Goal: Task Accomplishment & Management: Use online tool/utility

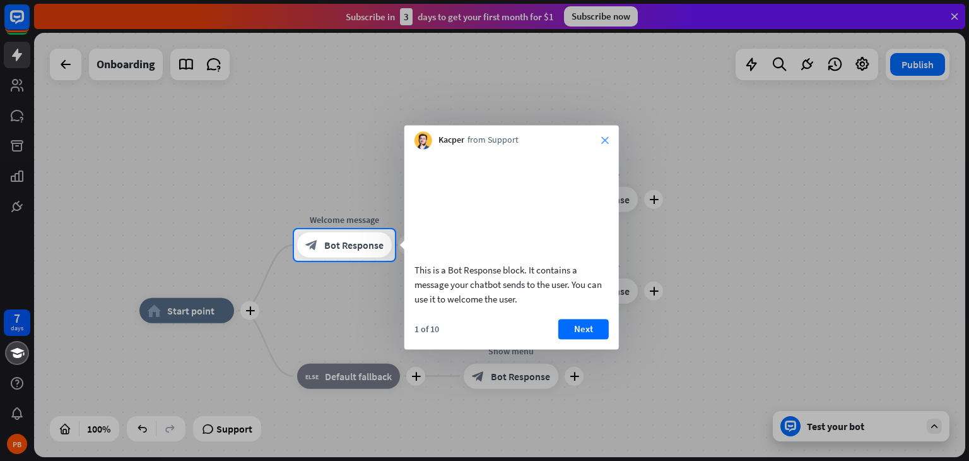
click at [603, 139] on icon "close" at bounding box center [605, 140] width 8 height 8
click at [603, 139] on div at bounding box center [484, 114] width 969 height 229
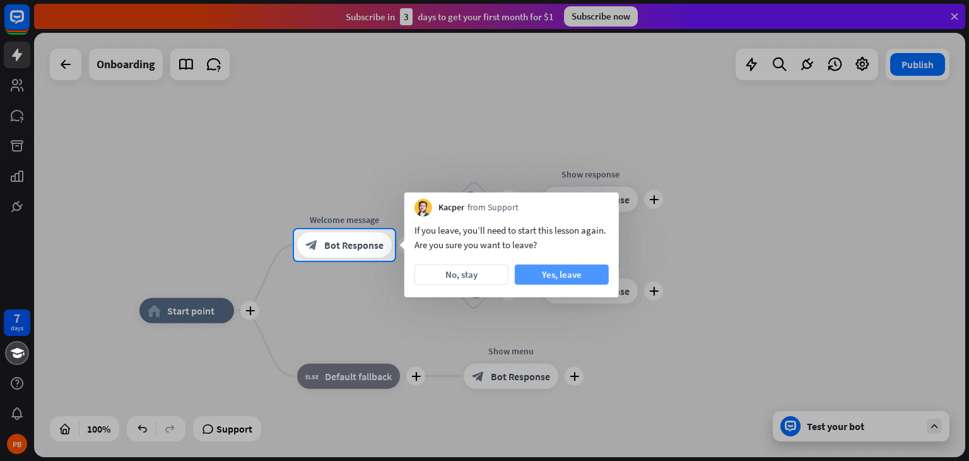
click at [572, 269] on button "Yes, leave" at bounding box center [562, 274] width 94 height 20
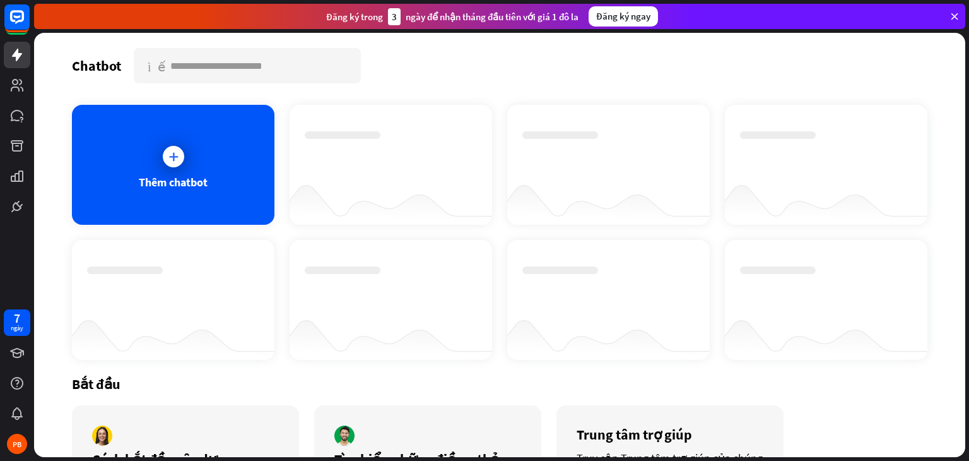
click at [481, 62] on div "Chatbot tìm kiếm" at bounding box center [500, 65] width 856 height 35
click at [169, 156] on icon at bounding box center [173, 156] width 13 height 13
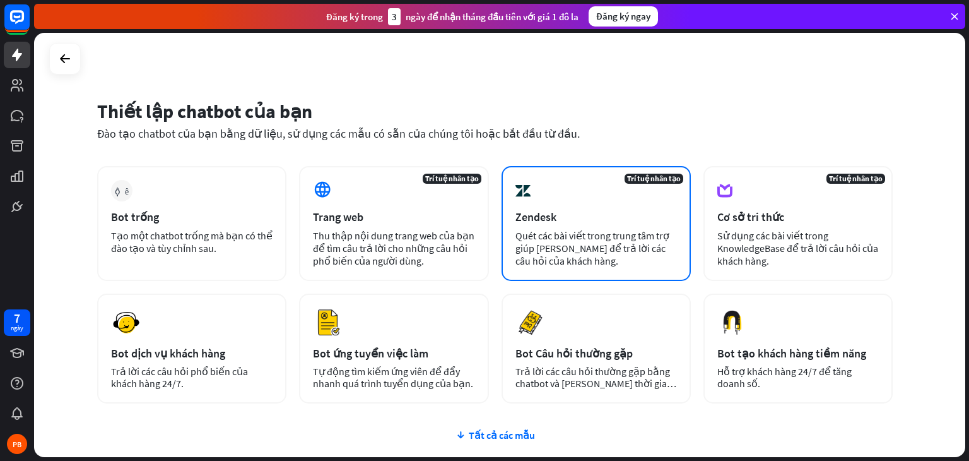
scroll to position [63, 0]
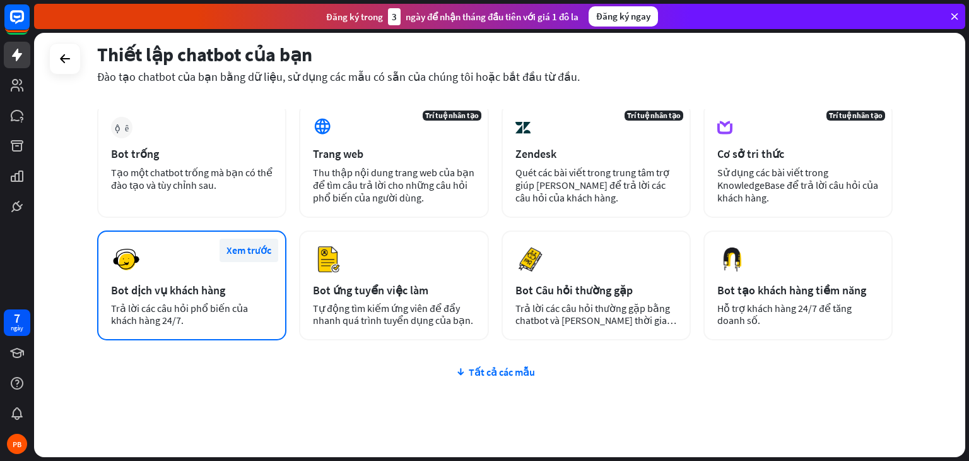
click at [251, 249] on font "Xem trước" at bounding box center [249, 250] width 45 height 13
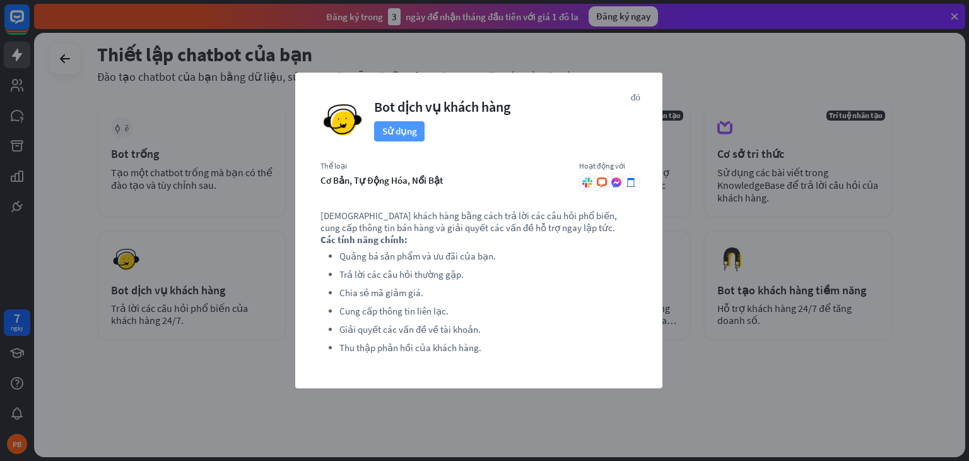
click at [400, 131] on font "Sử dụng" at bounding box center [399, 131] width 35 height 12
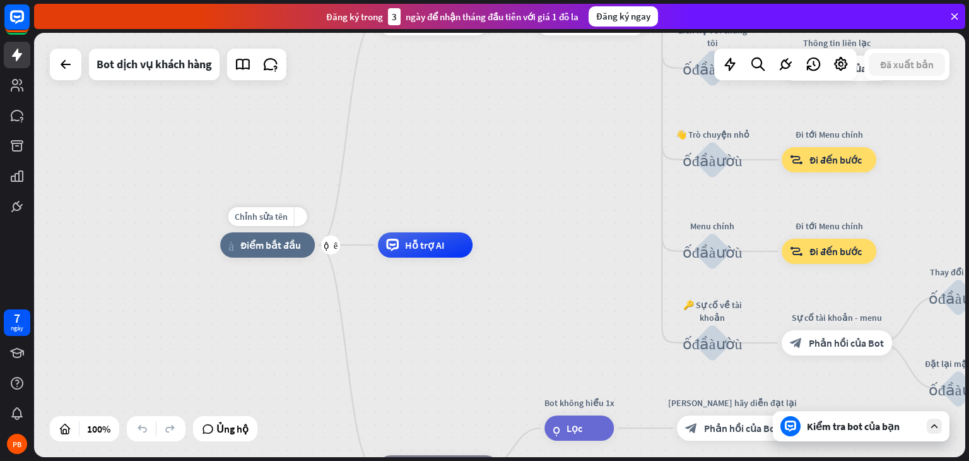
click at [269, 246] on font "Điểm bắt đầu" at bounding box center [270, 245] width 61 height 13
click at [270, 216] on font "Chỉnh sửa tên" at bounding box center [261, 216] width 53 height 11
click at [303, 218] on div "more_yellow" at bounding box center [300, 216] width 13 height 19
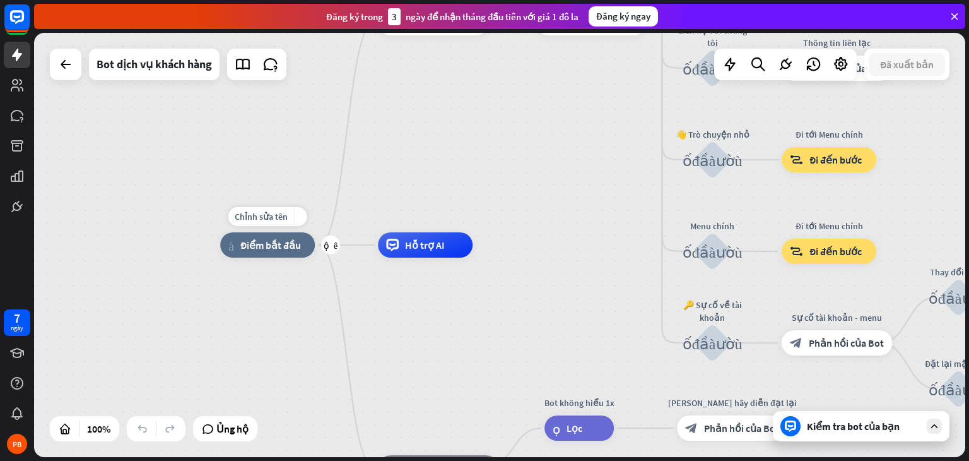
click at [300, 218] on div "more_yellow" at bounding box center [300, 216] width 13 height 19
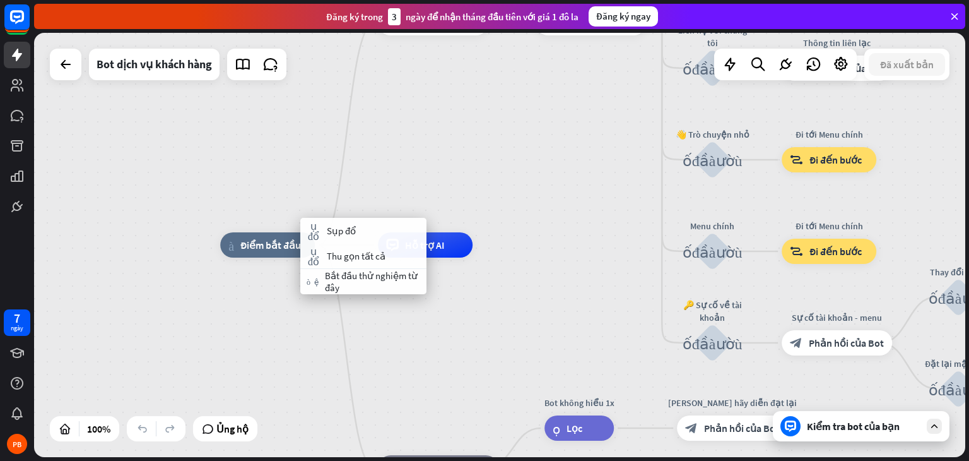
click at [250, 293] on div "nhà_2 Điểm bắt đầu Lời chào mừng block_bot_response Phản hồi của Bot 🔙 Menu chí…" at bounding box center [685, 457] width 931 height 424
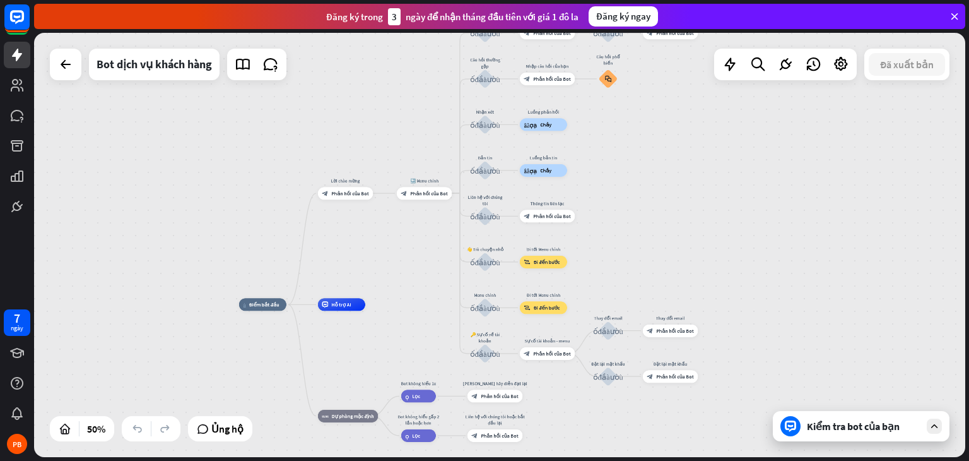
click at [837, 425] on font "Kiểm tra bot của bạn" at bounding box center [853, 426] width 93 height 13
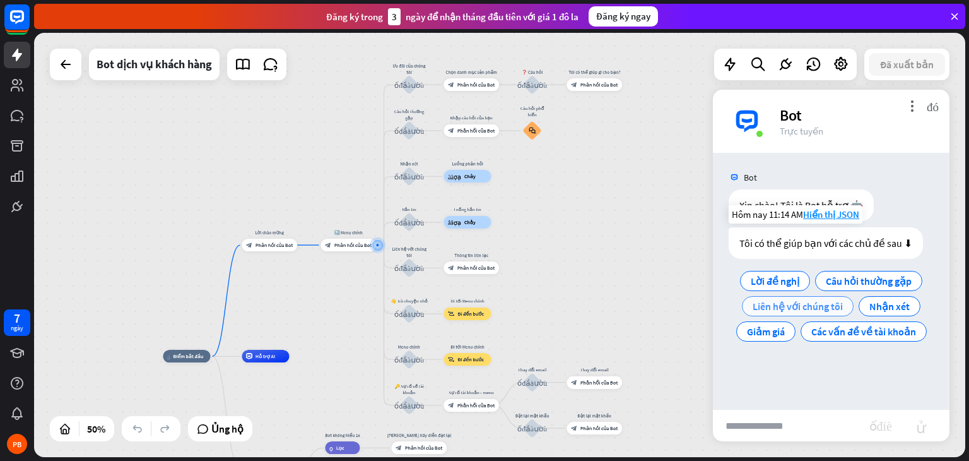
click at [795, 307] on font "Liên hệ với chúng tôi" at bounding box center [798, 306] width 90 height 13
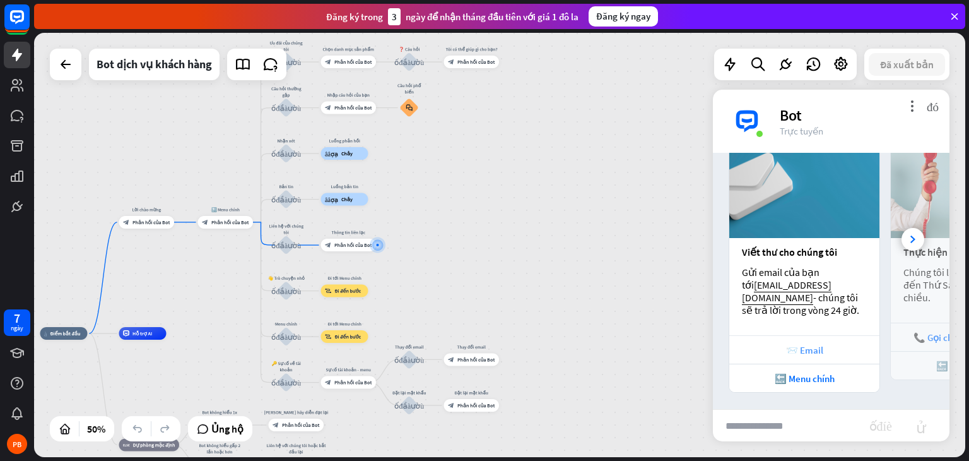
scroll to position [223, 0]
click at [911, 235] on icon at bounding box center [913, 237] width 5 height 8
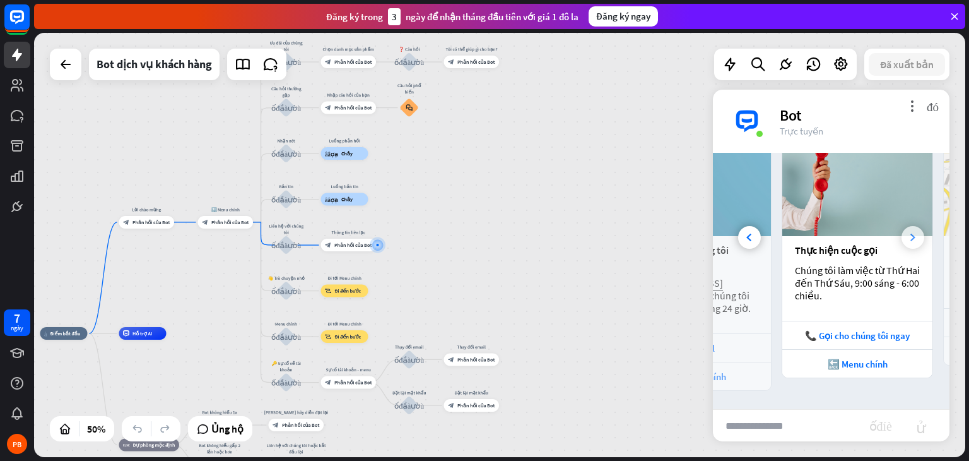
scroll to position [0, 139]
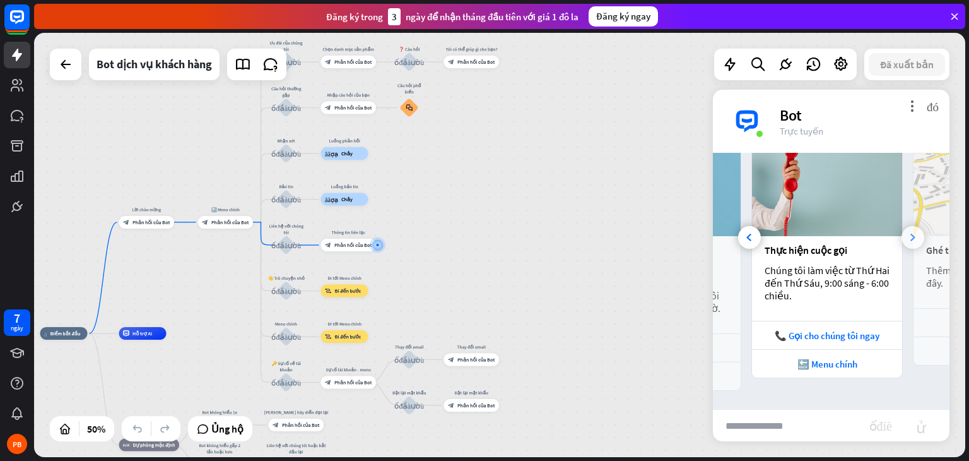
click at [911, 235] on icon at bounding box center [913, 237] width 5 height 8
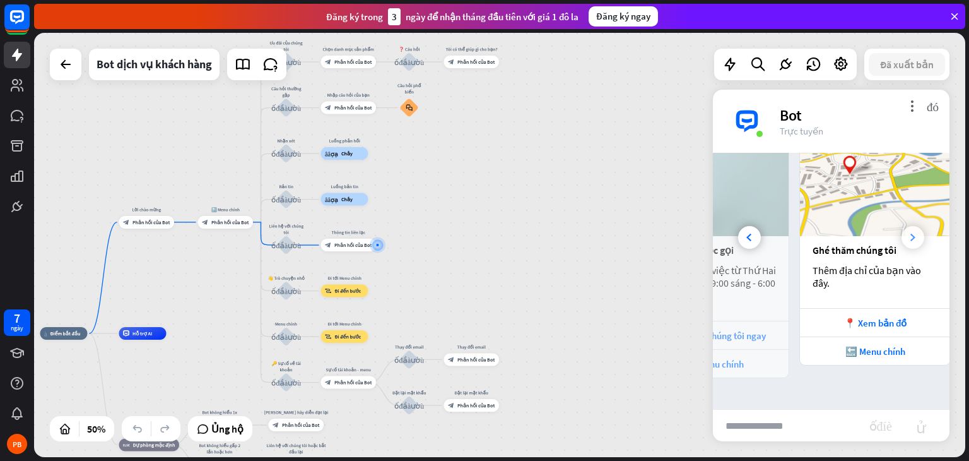
scroll to position [0, 279]
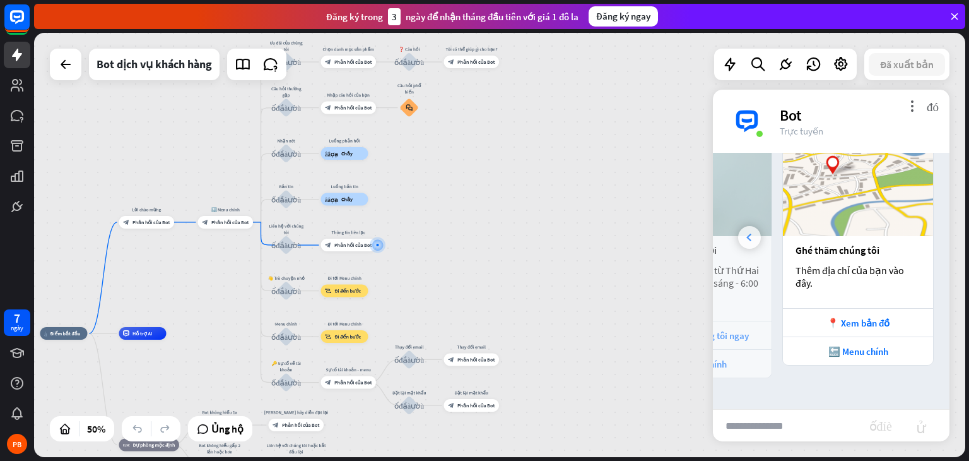
click at [751, 237] on icon at bounding box center [748, 237] width 5 height 8
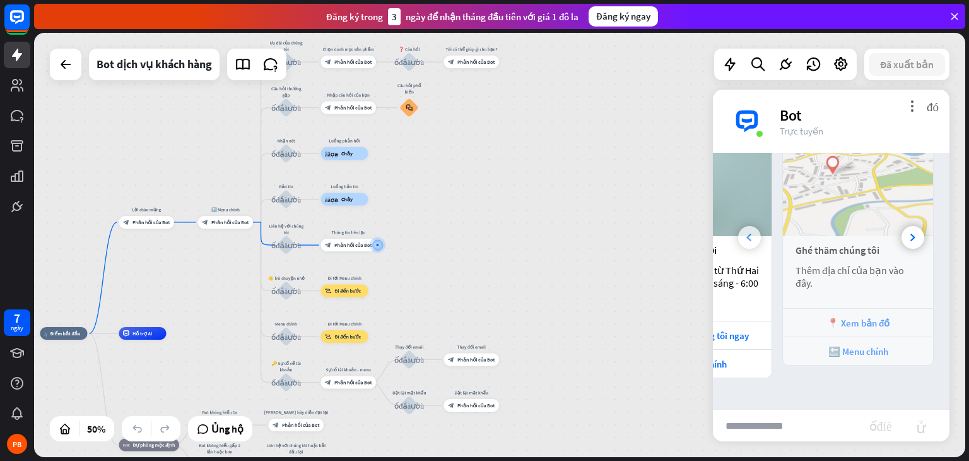
scroll to position [0, 139]
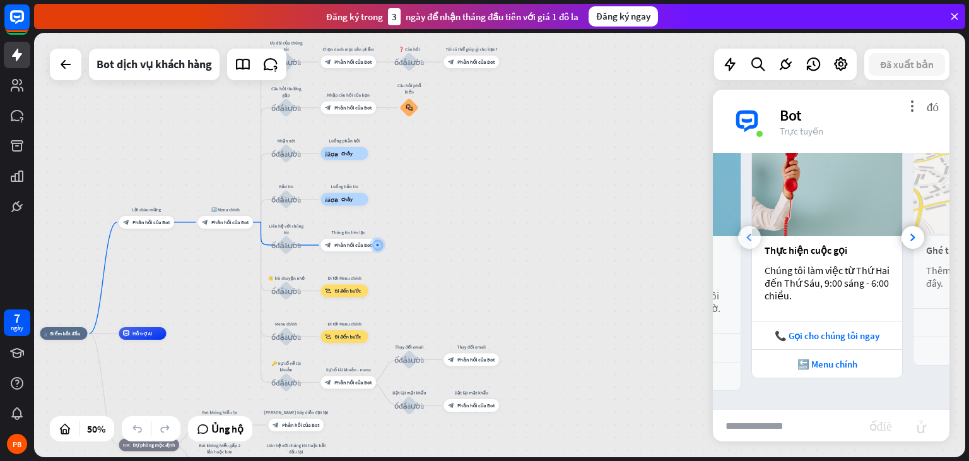
click at [751, 238] on div at bounding box center [749, 237] width 23 height 23
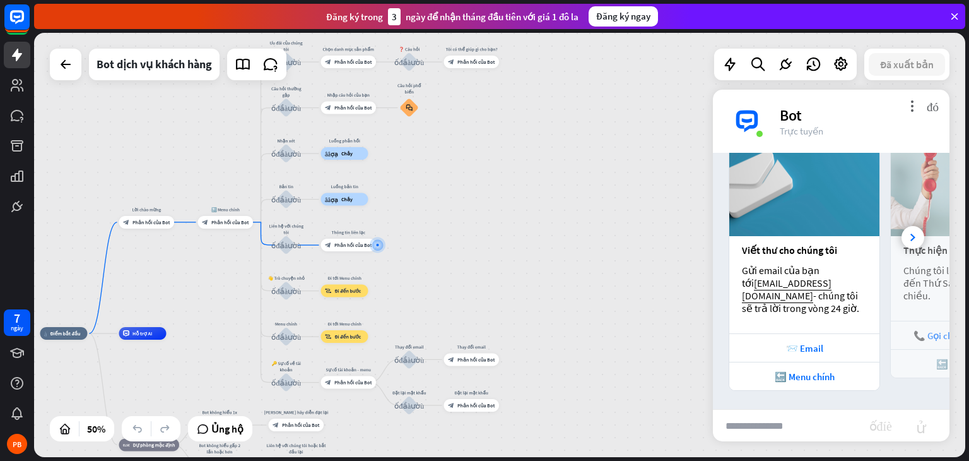
scroll to position [0, 0]
click at [626, 213] on div "nhà_2 Điểm bắt đầu Lời chào mừng block_bot_response Phản hồi của Bot 🔙 Menu chí…" at bounding box center [499, 245] width 931 height 424
click at [913, 105] on font "more_vert" at bounding box center [912, 106] width 12 height 12
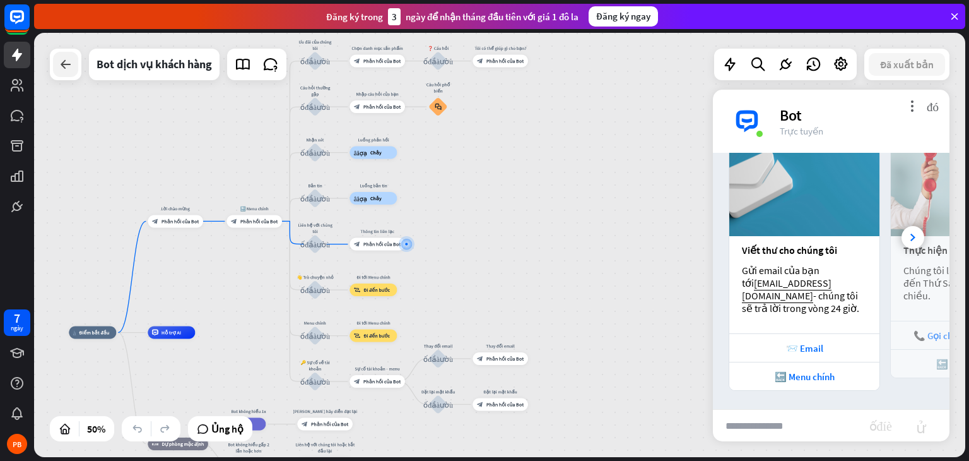
click at [63, 61] on icon at bounding box center [65, 64] width 15 height 15
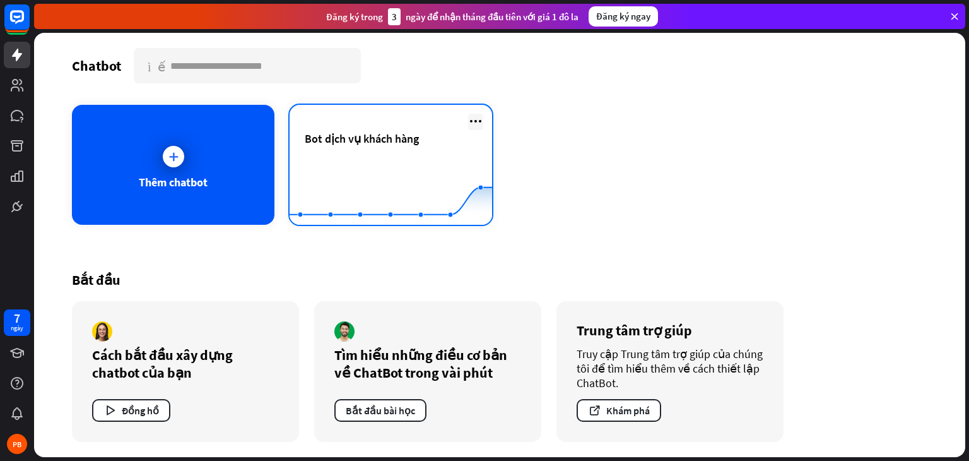
click at [476, 119] on icon at bounding box center [475, 121] width 15 height 15
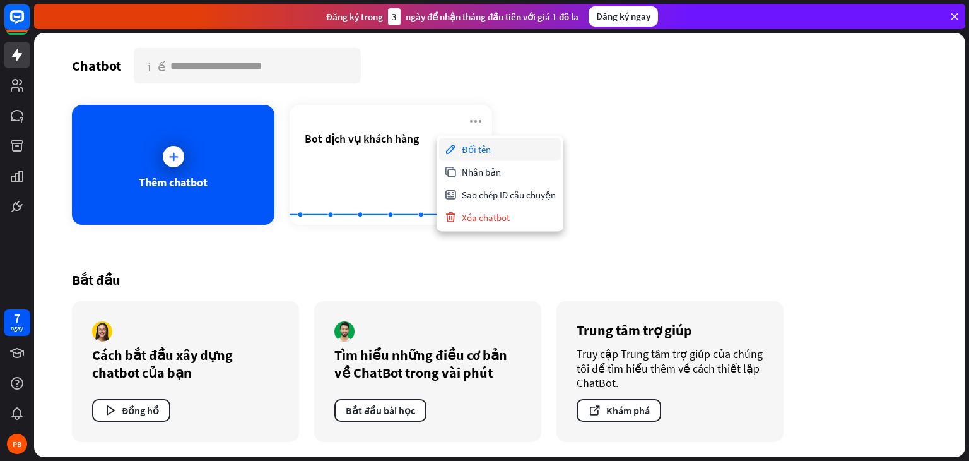
click at [483, 150] on font "Đổi tên" at bounding box center [476, 149] width 29 height 12
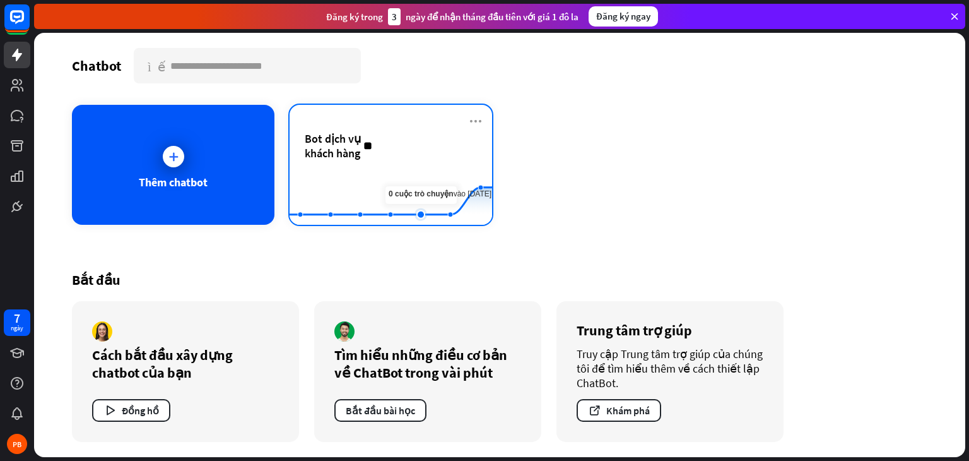
type input "*"
click at [376, 142] on input "**********" at bounding box center [393, 145] width 61 height 29
type input "**********"
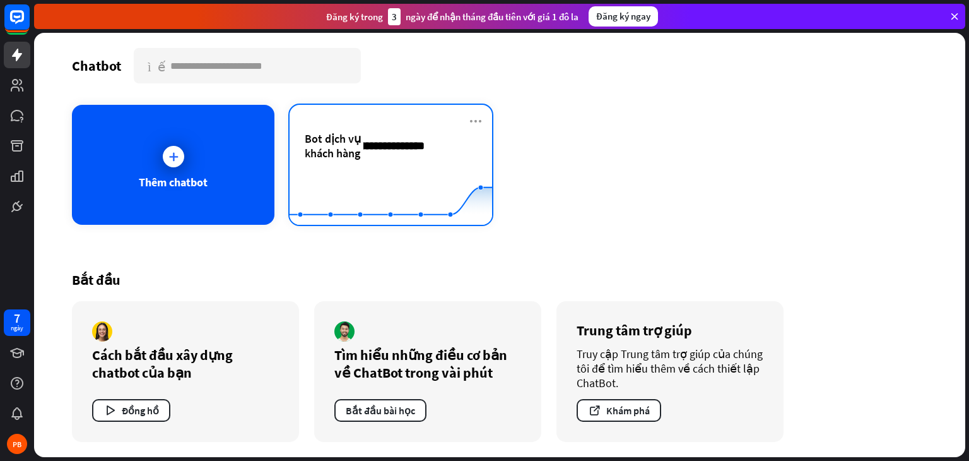
scroll to position [0, 0]
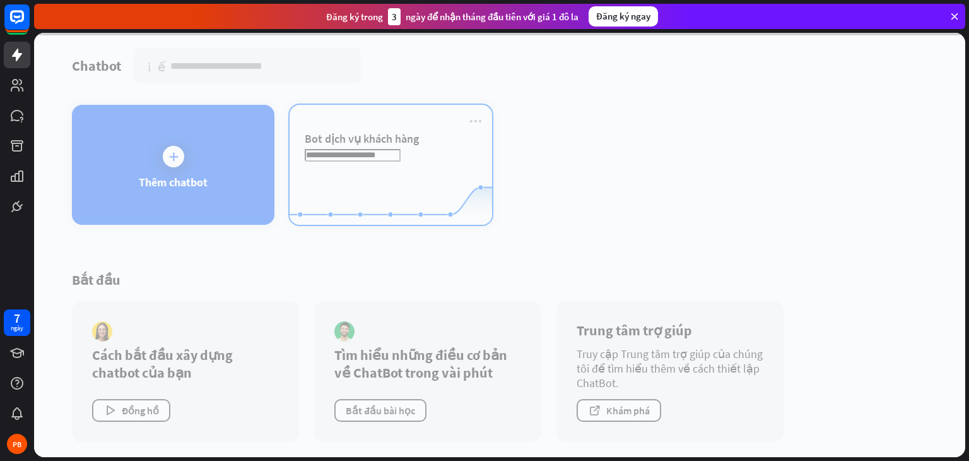
click at [429, 144] on div "**********" at bounding box center [499, 245] width 931 height 424
click at [429, 144] on div at bounding box center [499, 245] width 931 height 424
click at [369, 249] on div at bounding box center [499, 245] width 931 height 424
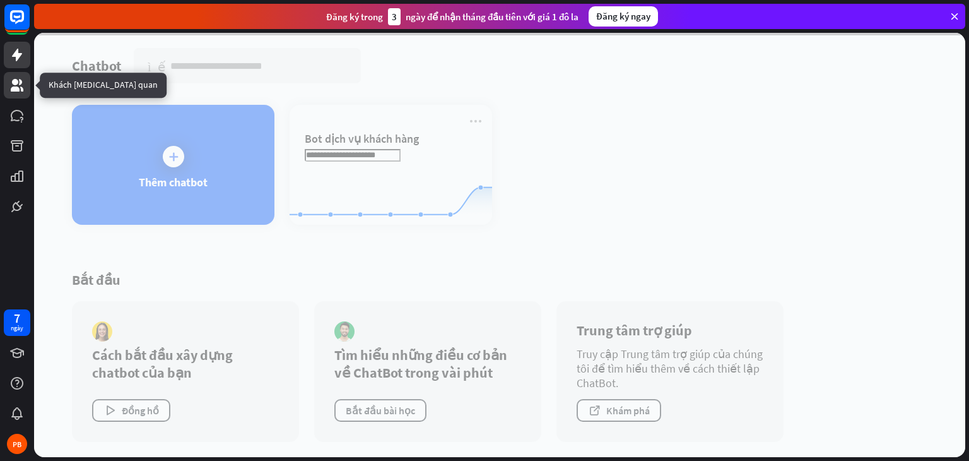
click at [15, 79] on icon at bounding box center [17, 85] width 13 height 13
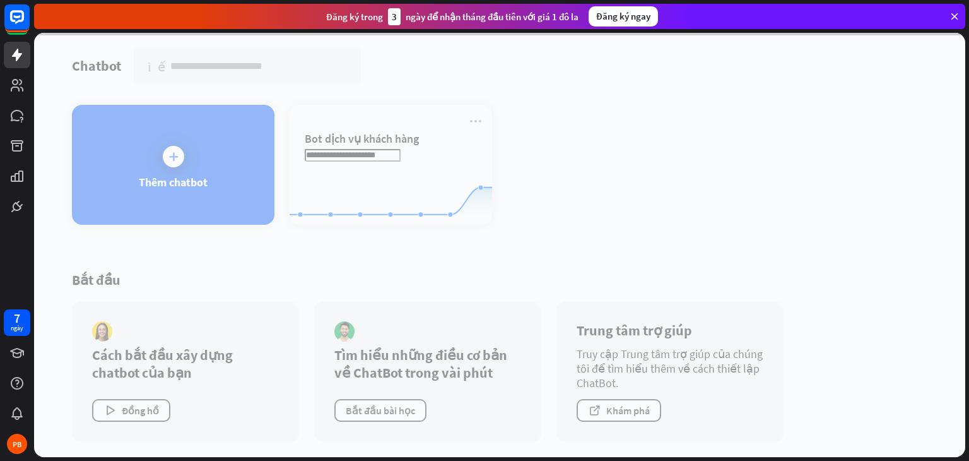
click at [381, 162] on div at bounding box center [499, 245] width 931 height 424
click at [132, 411] on div at bounding box center [499, 245] width 931 height 424
click at [184, 279] on div at bounding box center [499, 245] width 931 height 424
click at [146, 410] on div at bounding box center [499, 245] width 931 height 424
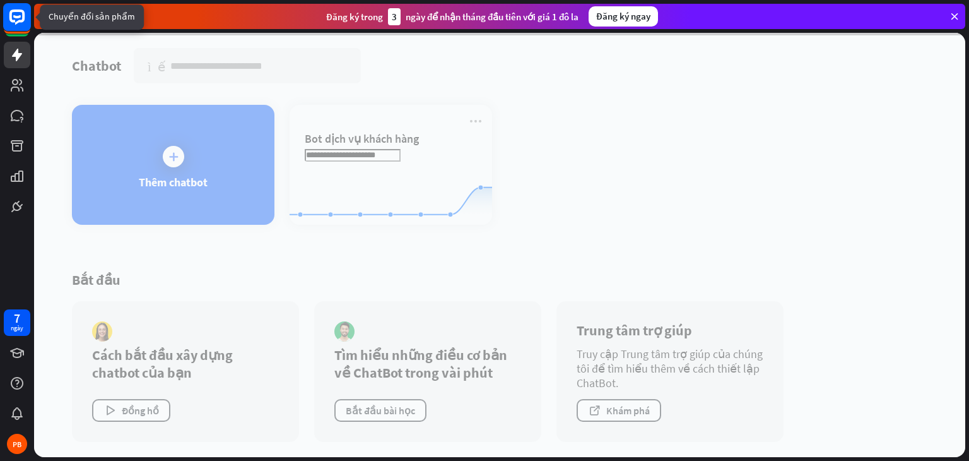
click at [11, 15] on icon at bounding box center [16, 16] width 15 height 15
click at [19, 33] on rect at bounding box center [17, 21] width 27 height 27
click at [956, 17] on icon at bounding box center [954, 16] width 11 height 11
click at [835, 182] on div at bounding box center [499, 245] width 931 height 424
click at [697, 224] on div at bounding box center [499, 245] width 931 height 424
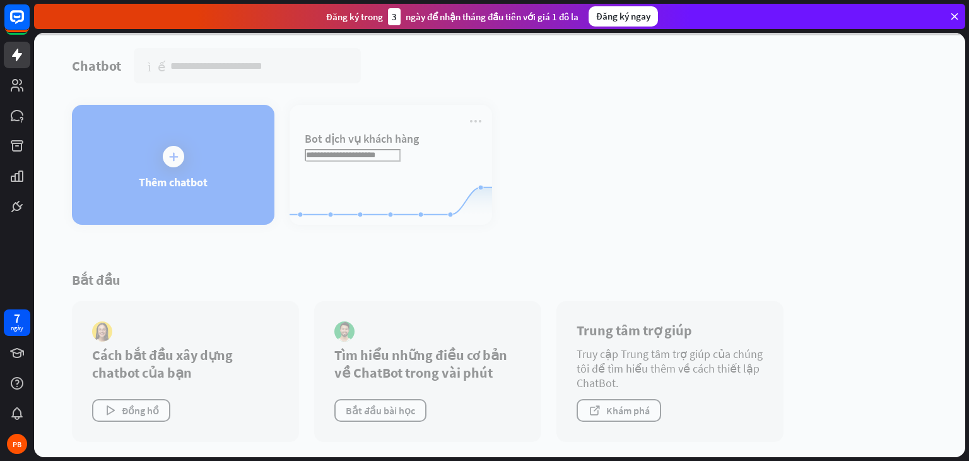
click at [383, 408] on div at bounding box center [499, 245] width 931 height 424
click at [144, 413] on div at bounding box center [499, 245] width 931 height 424
click at [206, 174] on div at bounding box center [499, 245] width 931 height 424
click at [177, 154] on div at bounding box center [499, 245] width 931 height 424
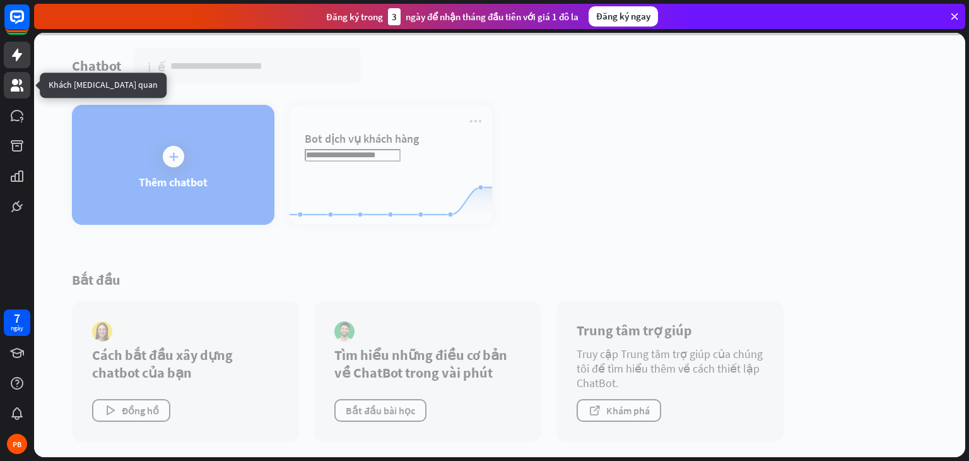
click at [17, 87] on icon at bounding box center [17, 85] width 13 height 13
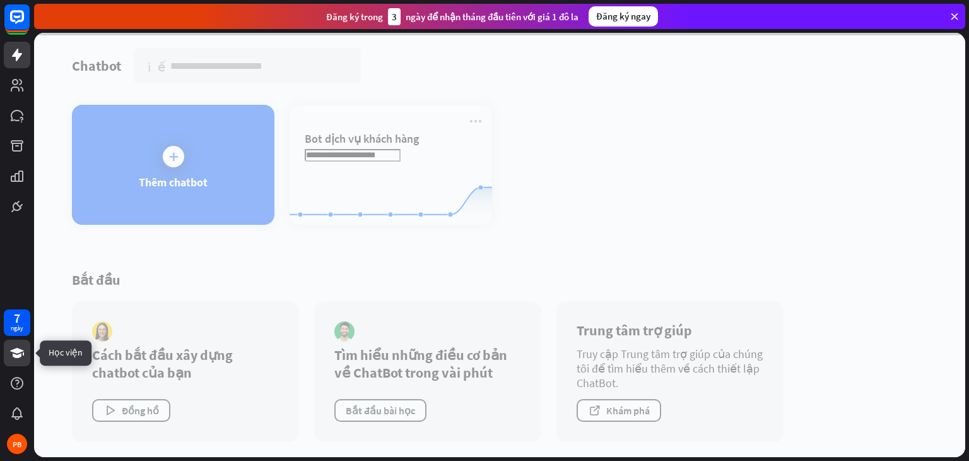
click at [15, 353] on icon at bounding box center [16, 352] width 15 height 15
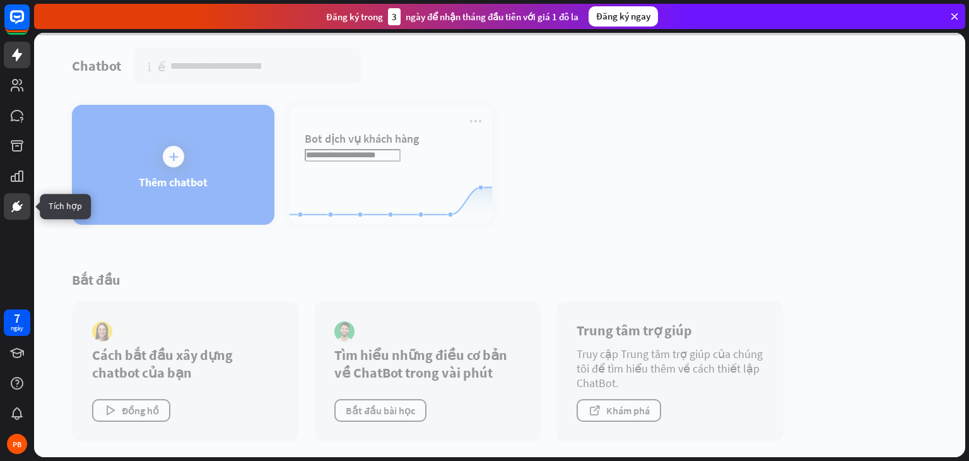
click at [12, 204] on icon at bounding box center [16, 206] width 15 height 15
click at [20, 178] on icon at bounding box center [17, 175] width 13 height 11
drag, startPoint x: 364, startPoint y: 153, endPoint x: 374, endPoint y: 153, distance: 9.5
click at [365, 153] on div at bounding box center [499, 245] width 931 height 424
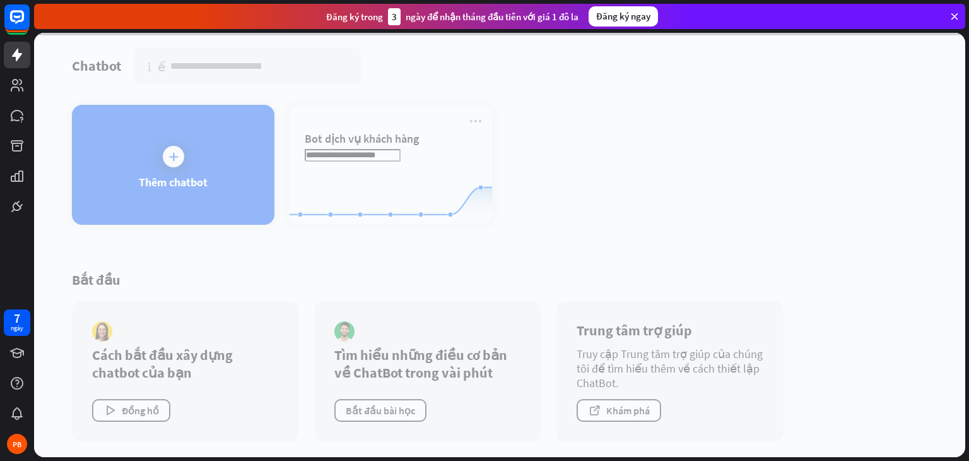
click at [169, 155] on div at bounding box center [499, 245] width 931 height 424
drag, startPoint x: 228, startPoint y: 54, endPoint x: 235, endPoint y: 69, distance: 16.7
click at [228, 56] on div at bounding box center [499, 245] width 931 height 424
click at [242, 64] on div at bounding box center [499, 245] width 931 height 424
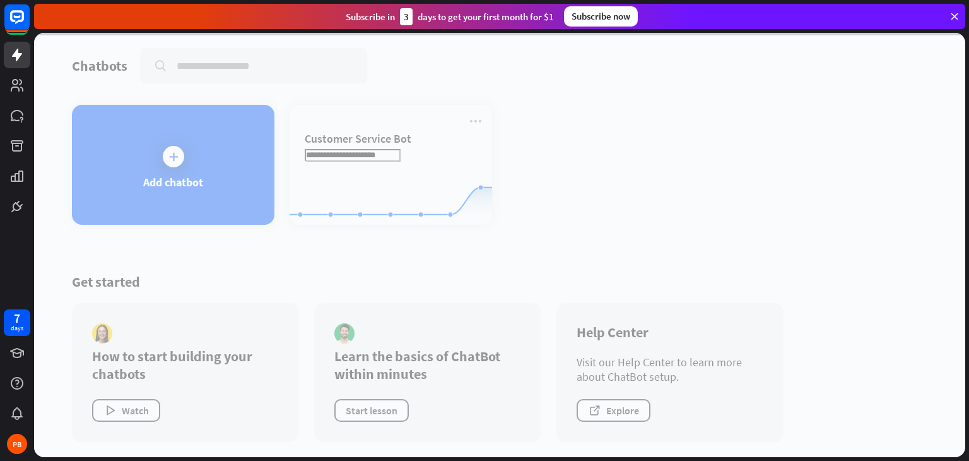
click at [689, 184] on div at bounding box center [499, 245] width 931 height 424
click at [625, 218] on div at bounding box center [499, 245] width 931 height 424
click at [397, 228] on div at bounding box center [499, 245] width 931 height 424
click at [18, 86] on icon at bounding box center [16, 85] width 15 height 15
click at [16, 115] on icon at bounding box center [17, 115] width 13 height 11
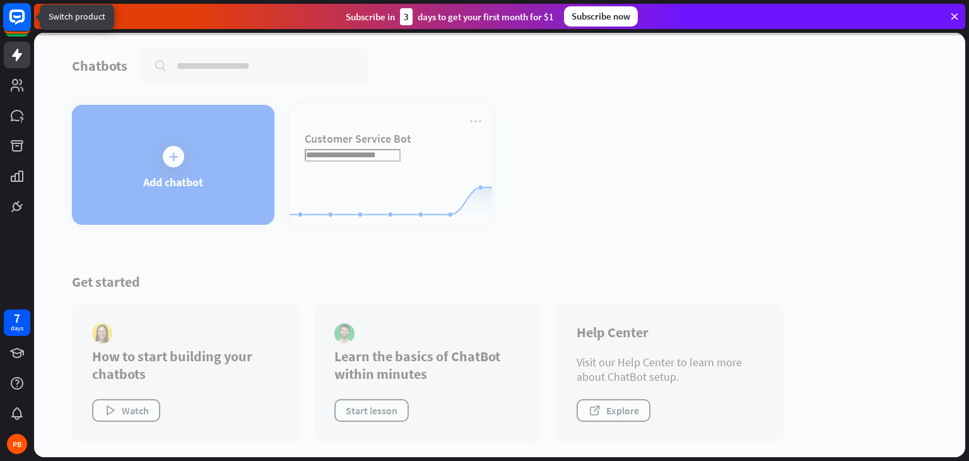
click at [12, 16] on icon at bounding box center [17, 17] width 29 height 29
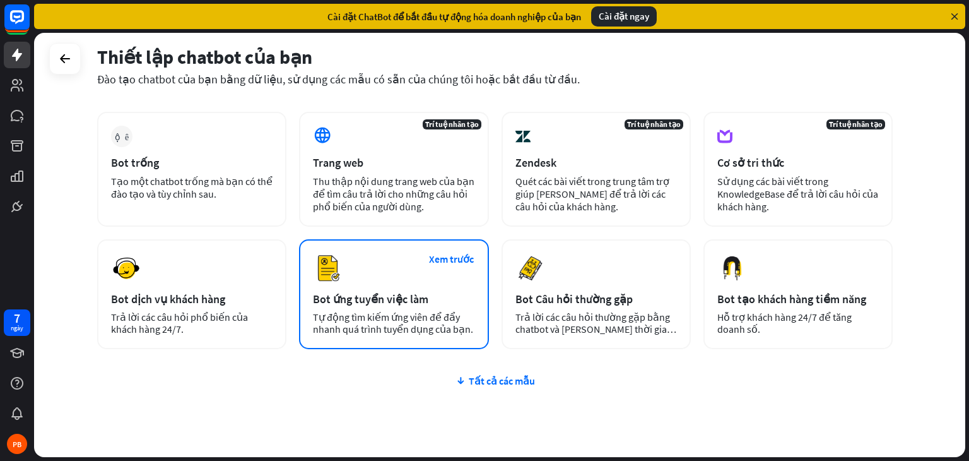
scroll to position [33, 0]
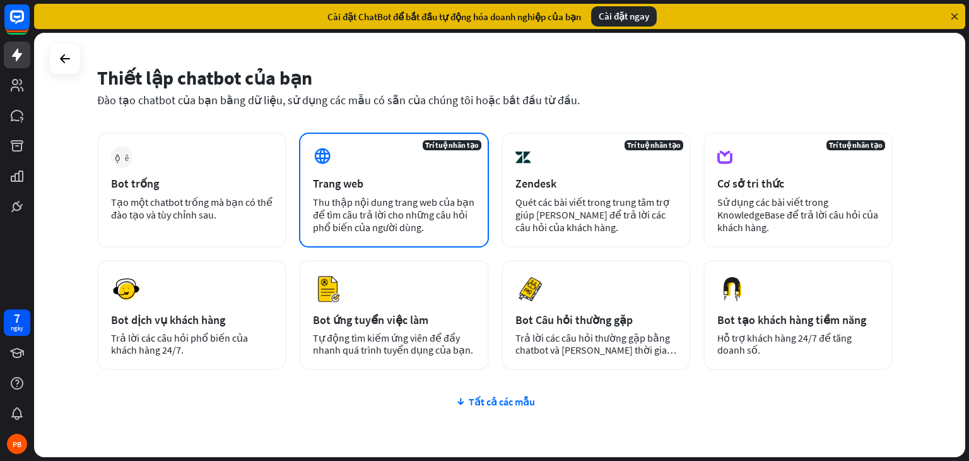
click at [376, 168] on div "Trí tuệ nhân tạo Trang web Thu thập nội dung trang web của bạn để tìm câu trả l…" at bounding box center [393, 190] width 189 height 115
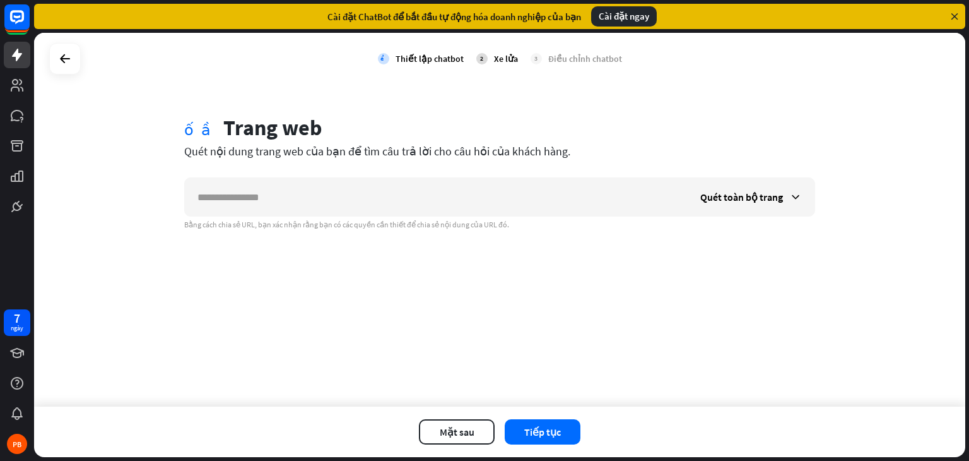
click at [624, 18] on font "Cài đặt ngay" at bounding box center [624, 16] width 50 height 12
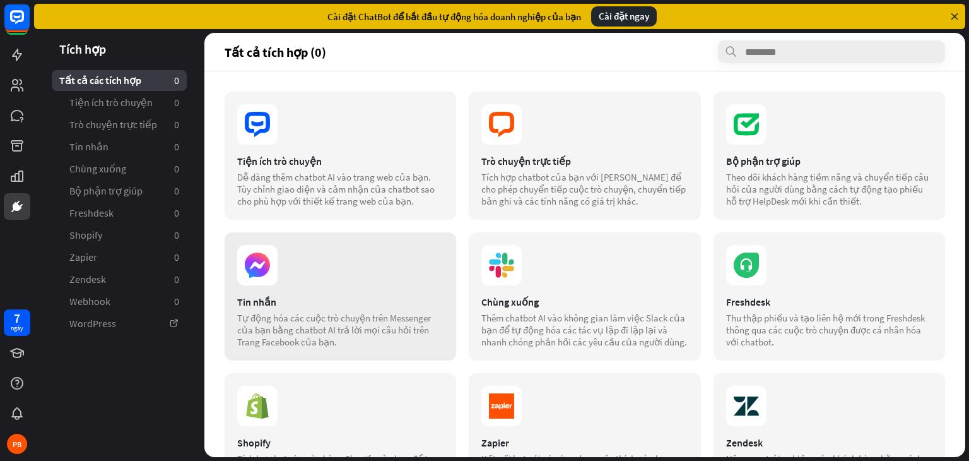
click at [251, 271] on icon at bounding box center [257, 264] width 25 height 25
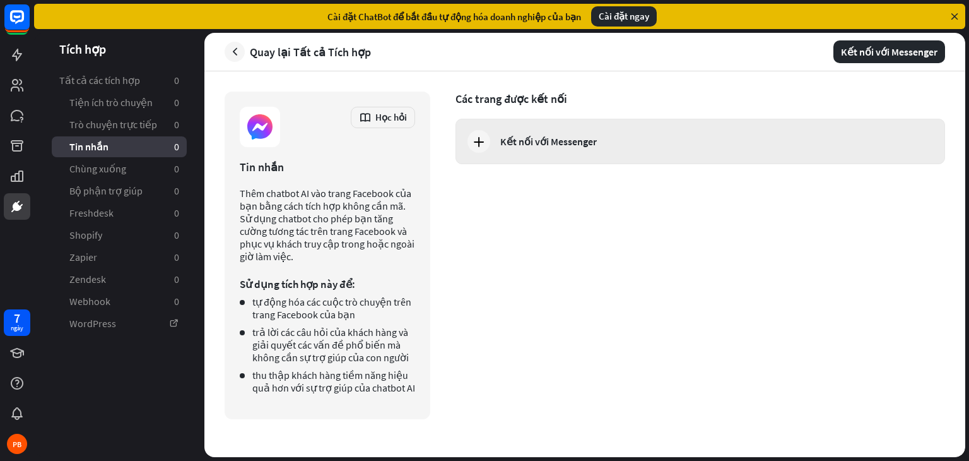
click at [477, 139] on icon at bounding box center [478, 141] width 15 height 15
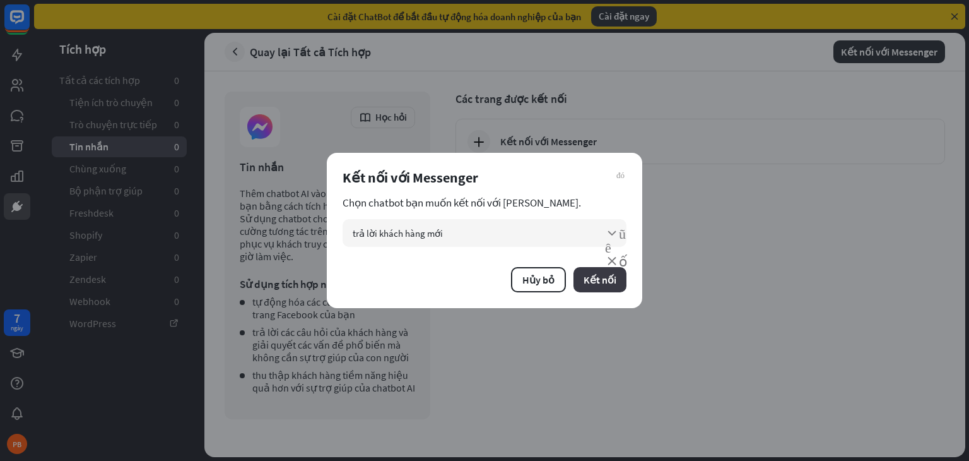
click at [598, 278] on font "Kết nối" at bounding box center [600, 279] width 33 height 13
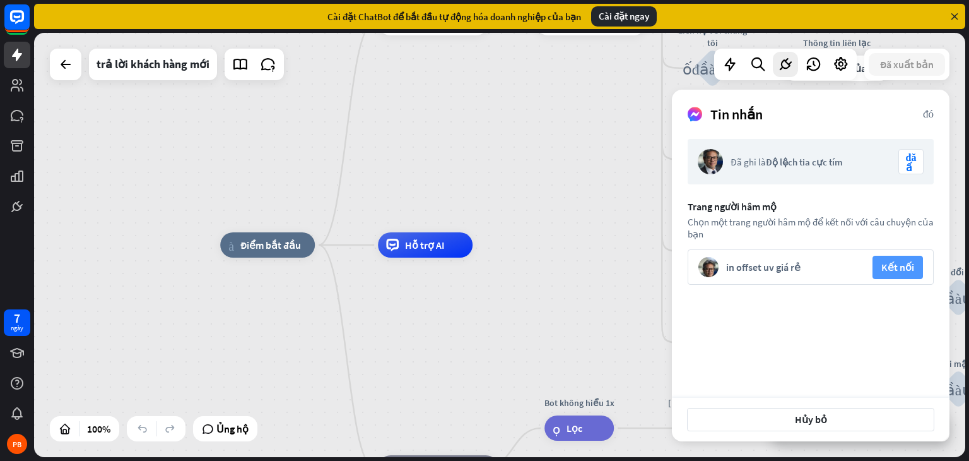
click at [897, 265] on font "Kết nối" at bounding box center [897, 267] width 33 height 13
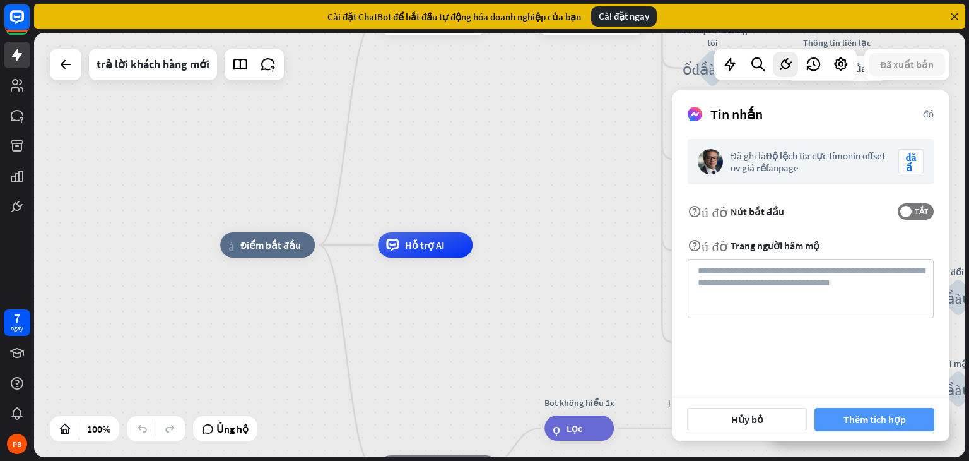
click at [871, 416] on font "Thêm tích hợp" at bounding box center [875, 419] width 62 height 13
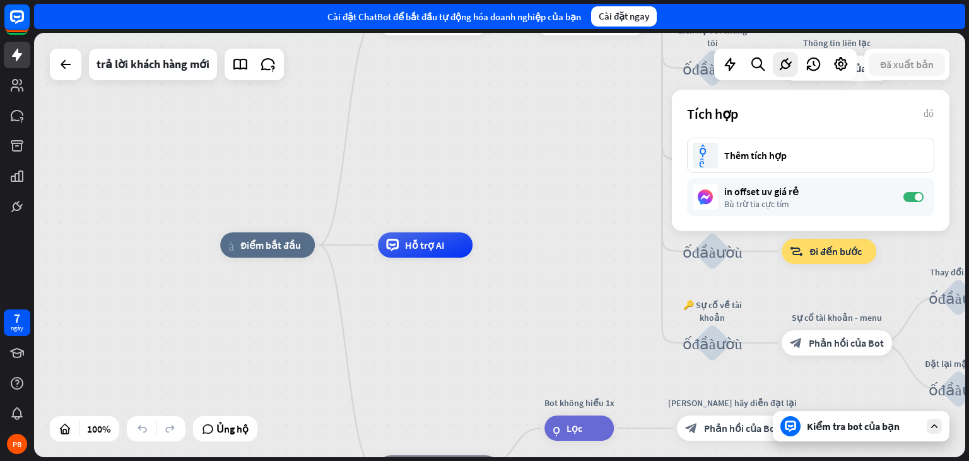
click at [557, 205] on div "nhà_2 Điểm bắt đầu Lời chào mừng block_bot_response Phản hồi của Bot 🔙 Menu chí…" at bounding box center [499, 245] width 931 height 424
